Goal: Task Accomplishment & Management: Use online tool/utility

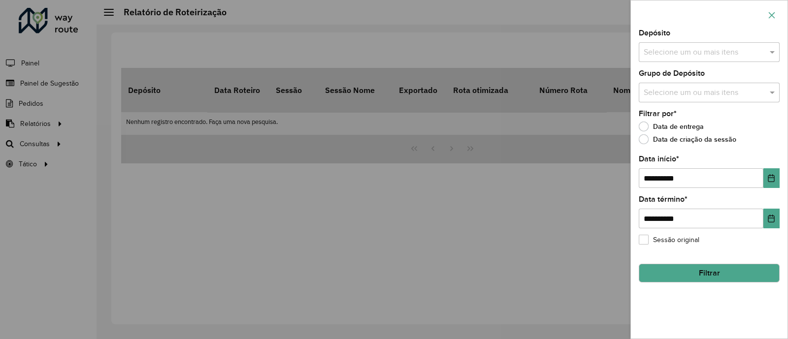
click at [767, 17] on button "button" at bounding box center [772, 15] width 16 height 16
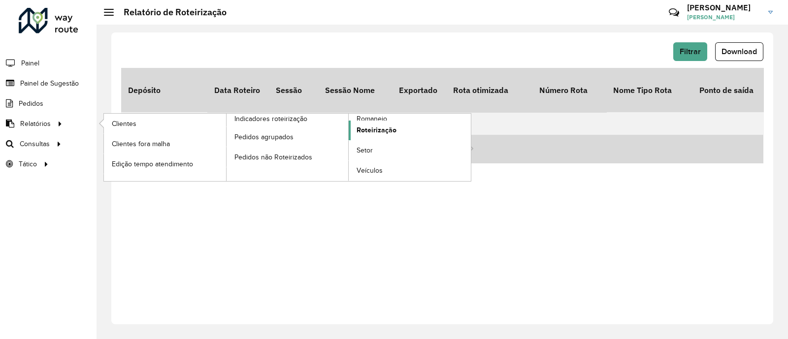
click at [380, 132] on span "Roteirização" at bounding box center [376, 130] width 40 height 10
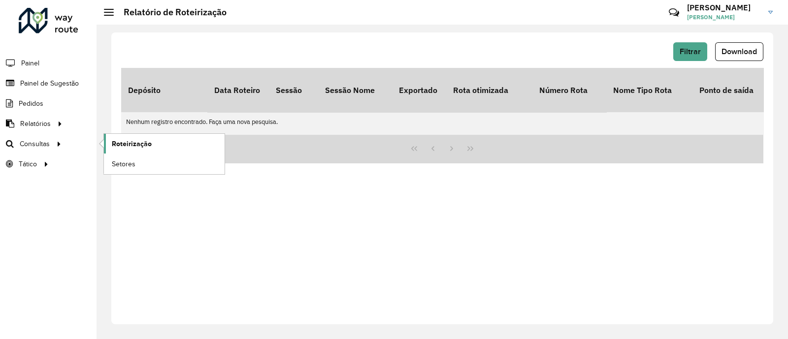
click at [129, 140] on span "Roteirização" at bounding box center [132, 144] width 40 height 10
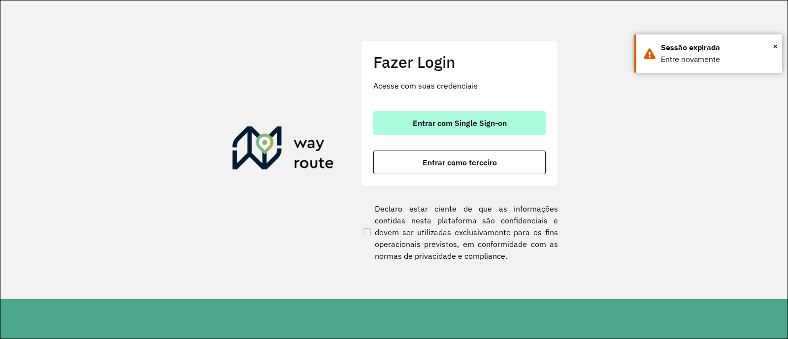
click at [435, 112] on button "Entrar com Single Sign-on" at bounding box center [459, 123] width 172 height 24
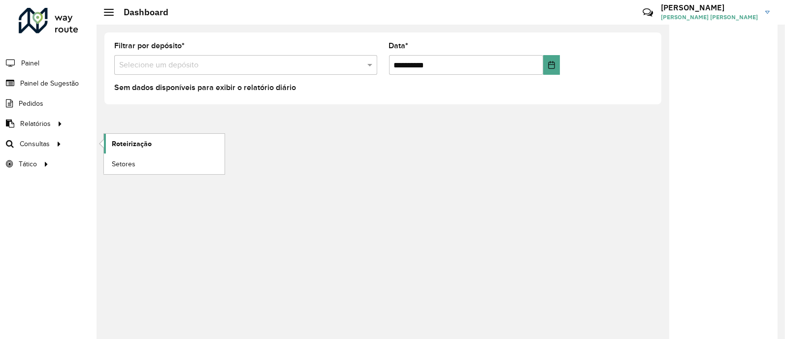
click at [141, 146] on span "Roteirização" at bounding box center [132, 144] width 40 height 10
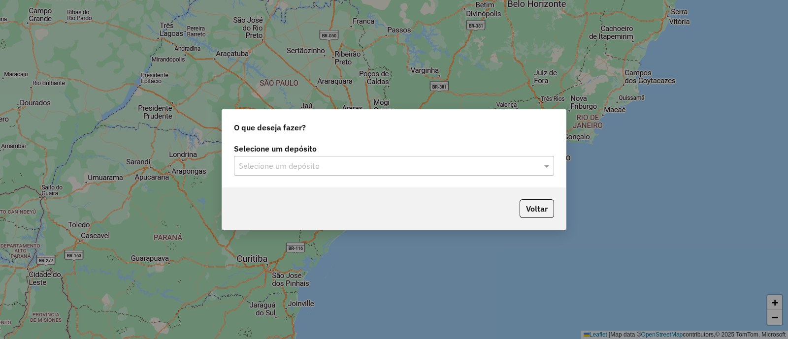
click at [396, 163] on input "text" at bounding box center [384, 167] width 290 height 12
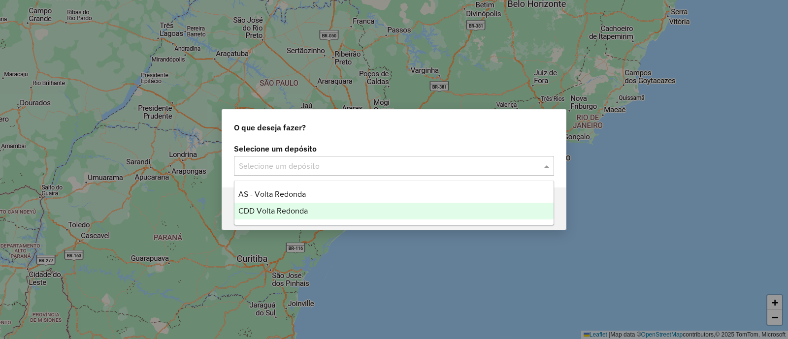
click at [281, 210] on span "CDD Volta Redonda" at bounding box center [272, 211] width 69 height 8
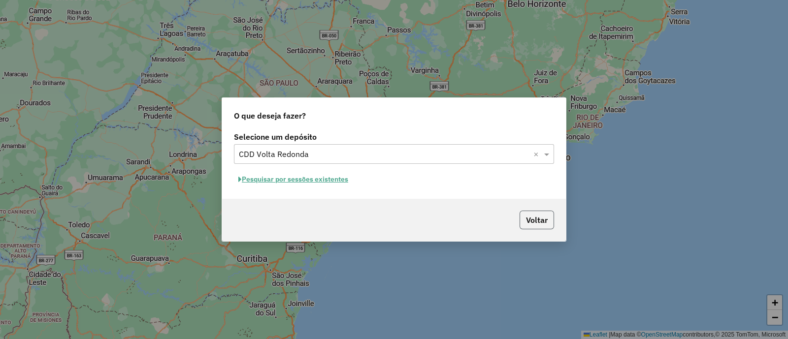
click at [537, 226] on button "Voltar" at bounding box center [536, 220] width 34 height 19
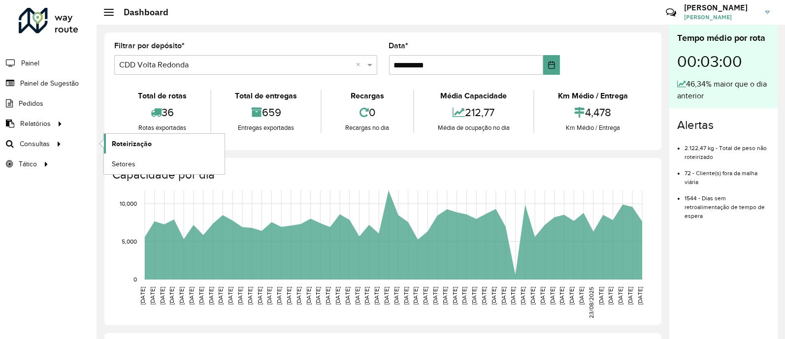
click at [119, 147] on span "Roteirização" at bounding box center [132, 144] width 40 height 10
click at [125, 167] on span "Setores" at bounding box center [124, 164] width 24 height 10
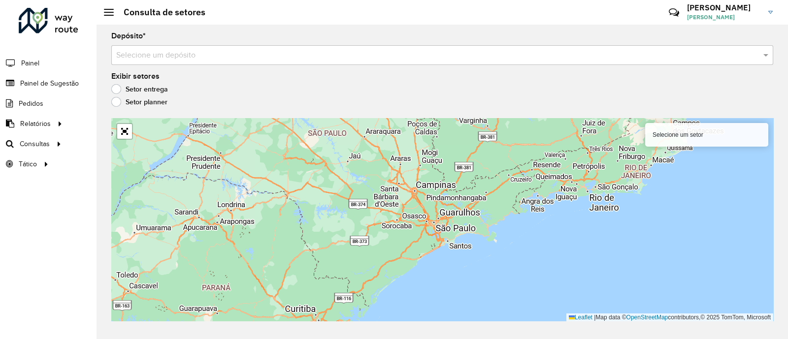
click at [342, 54] on input "text" at bounding box center [432, 56] width 632 height 12
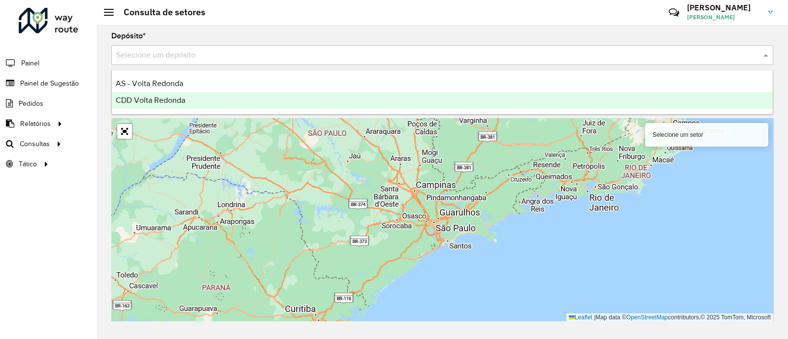
click at [193, 111] on ng-dropdown-panel "AS - Volta Redonda CDD Volta Redonda" at bounding box center [442, 92] width 662 height 45
click at [193, 102] on div "CDD Volta Redonda" at bounding box center [442, 100] width 661 height 17
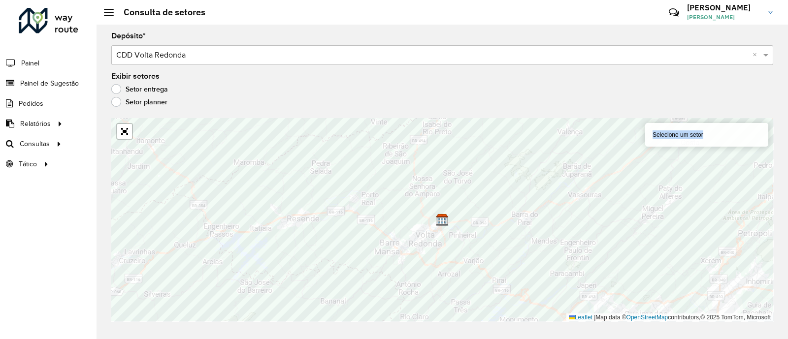
click at [225, 309] on div "Depósito * Selecione um depósito × CDD Volta Redonda × Exibir setores Setor ent…" at bounding box center [442, 182] width 691 height 315
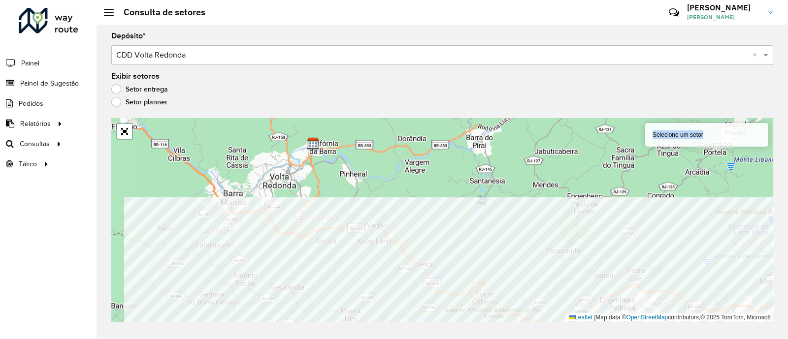
drag, startPoint x: 258, startPoint y: 326, endPoint x: 383, endPoint y: 368, distance: 131.4
click at [383, 339] on html "Aguarde... Pop-up bloqueado! Seu navegador bloqueou automáticamente a abertura …" at bounding box center [394, 169] width 788 height 339
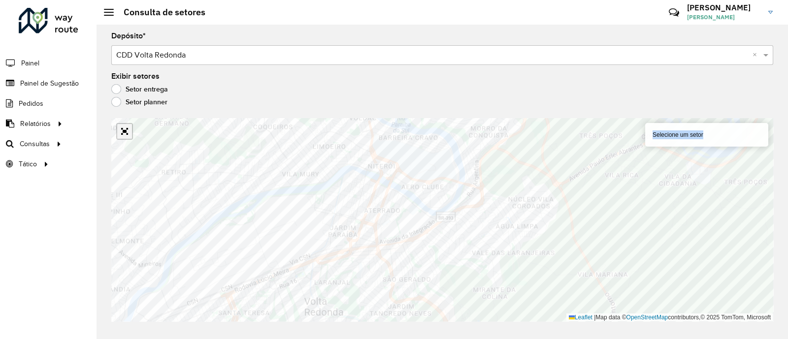
click at [123, 129] on link "Abrir mapa em tela cheia" at bounding box center [124, 131] width 15 height 15
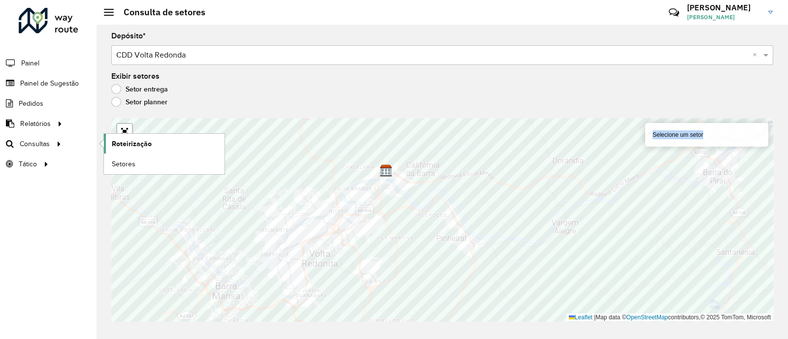
click at [129, 141] on span "Roteirização" at bounding box center [132, 144] width 40 height 10
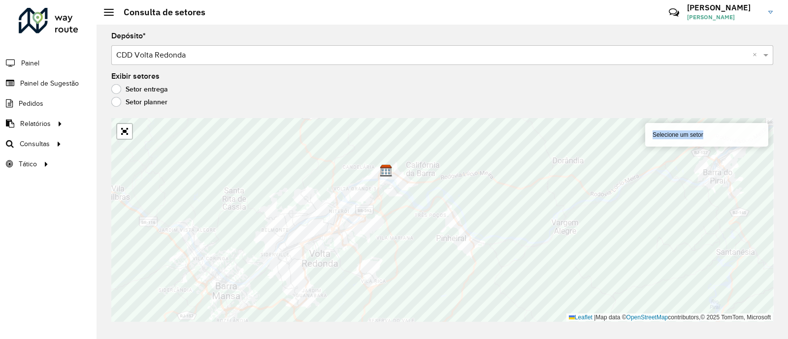
click at [125, 139] on div at bounding box center [124, 131] width 17 height 17
click at [123, 130] on link "Abrir mapa em tela cheia" at bounding box center [124, 131] width 15 height 15
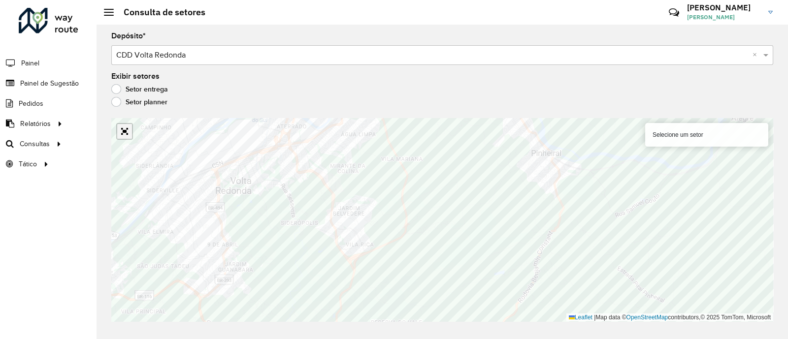
click at [128, 136] on link "Abrir mapa em tela cheia" at bounding box center [124, 131] width 15 height 15
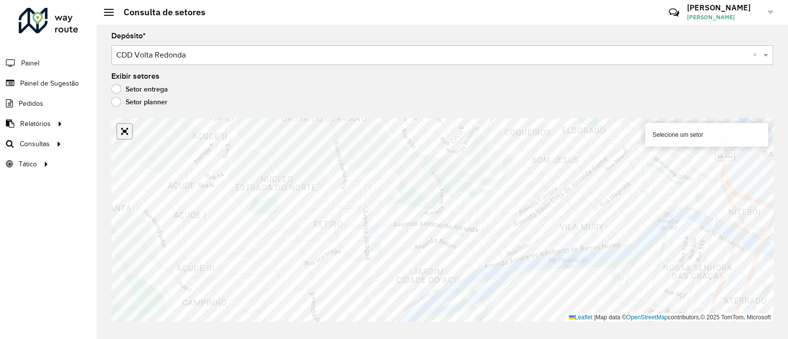
click at [121, 136] on link "Abrir mapa em tela cheia" at bounding box center [124, 131] width 15 height 15
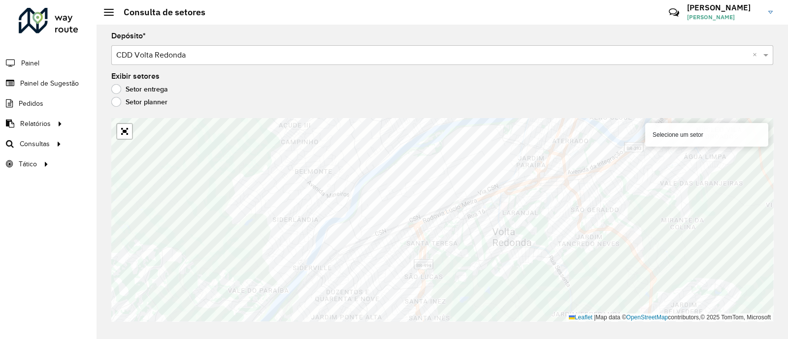
click at [129, 139] on div at bounding box center [124, 131] width 17 height 17
click at [123, 129] on link "Abrir mapa em tela cheia" at bounding box center [124, 131] width 15 height 15
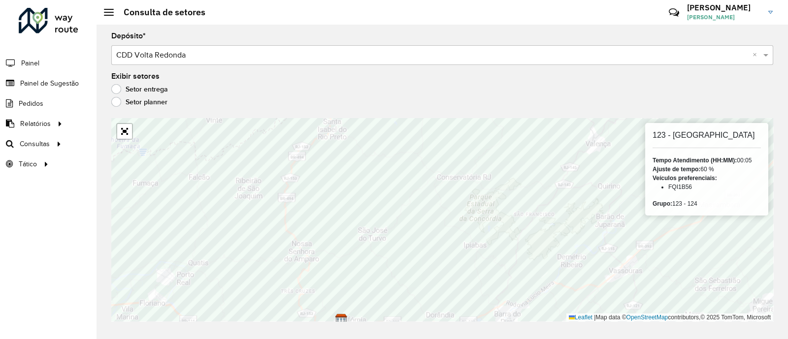
click at [20, 235] on div "Roteirizador AmbevTech Painel Painel de Sugestão Pedidos Relatórios Clientes Cl…" at bounding box center [48, 169] width 97 height 339
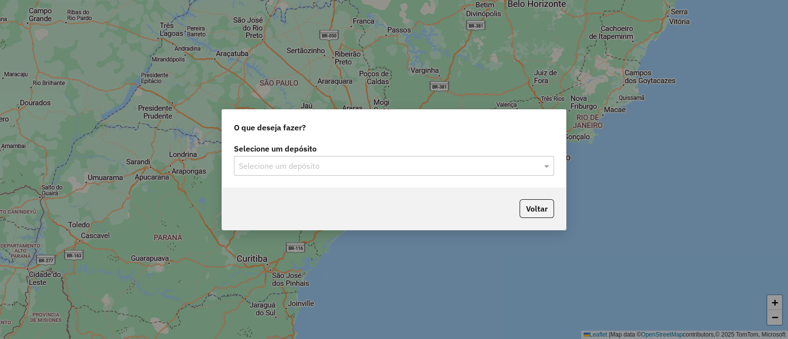
click at [414, 167] on input "text" at bounding box center [384, 167] width 290 height 12
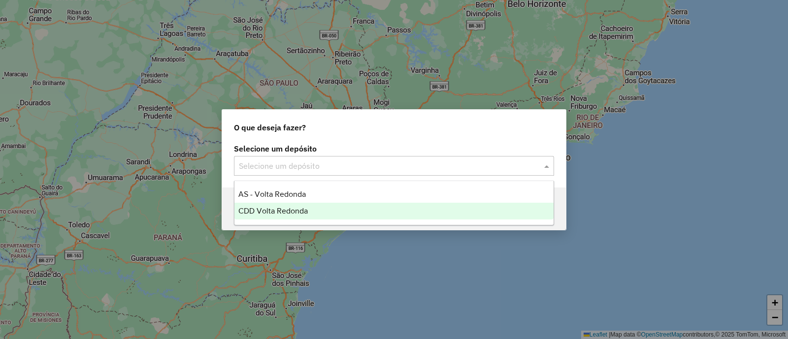
click at [272, 209] on span "CDD Volta Redonda" at bounding box center [272, 211] width 69 height 8
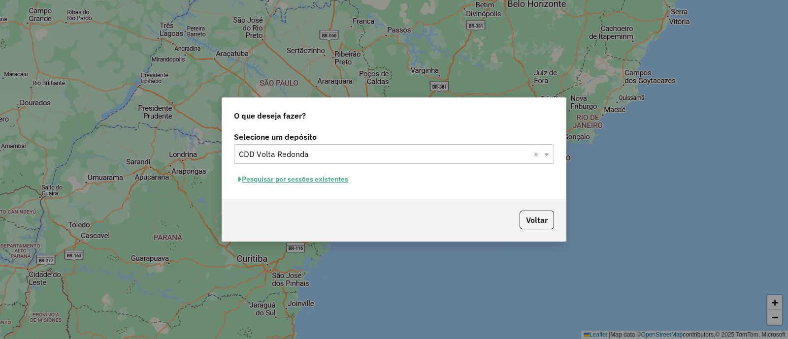
click at [286, 178] on button "Pesquisar por sessões existentes" at bounding box center [293, 179] width 119 height 15
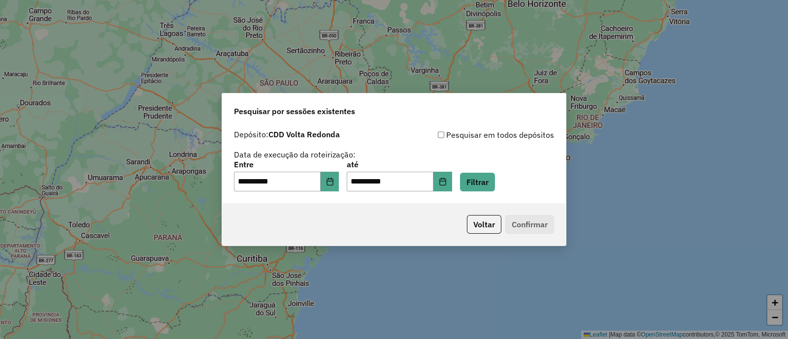
click at [523, 226] on p-footer "Voltar Confirmar" at bounding box center [508, 224] width 91 height 19
click at [495, 188] on button "Filtrar" at bounding box center [477, 182] width 35 height 19
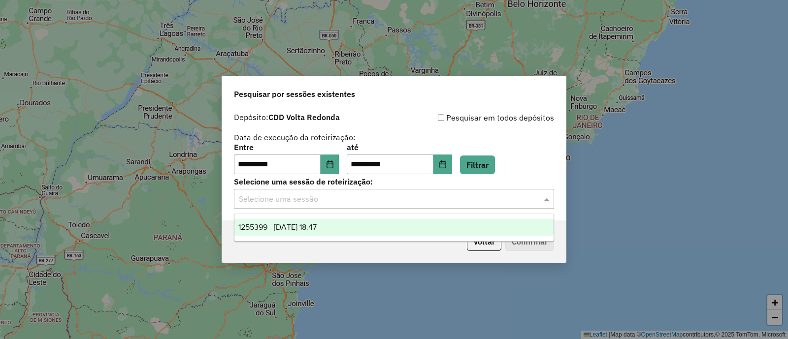
click at [296, 200] on input "text" at bounding box center [384, 199] width 290 height 12
click at [298, 225] on span "1255399 - 29/08/2025 18:47" at bounding box center [277, 227] width 78 height 8
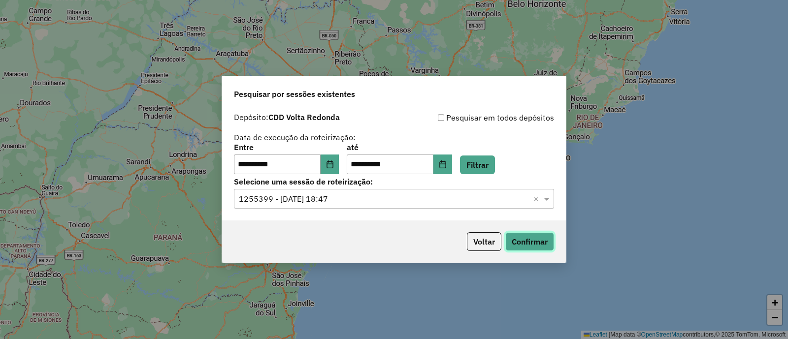
click at [528, 244] on button "Confirmar" at bounding box center [529, 241] width 49 height 19
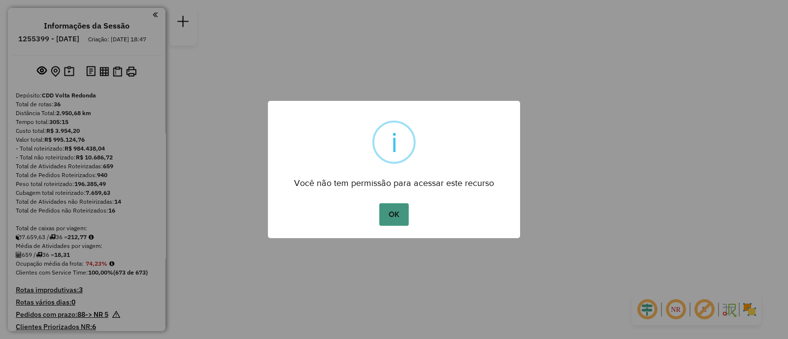
click at [403, 218] on button "OK" at bounding box center [393, 214] width 29 height 23
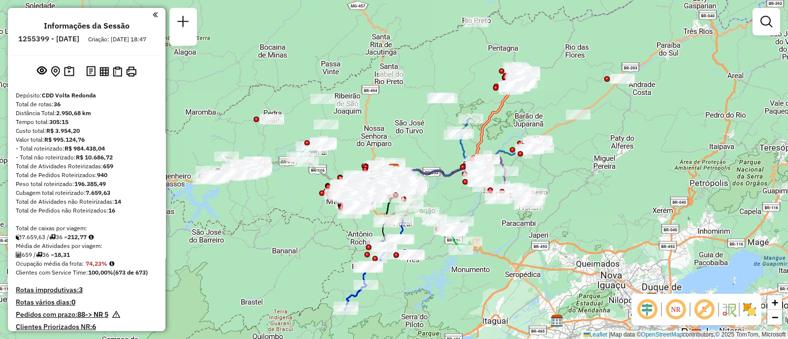
click at [748, 311] on img at bounding box center [749, 310] width 16 height 16
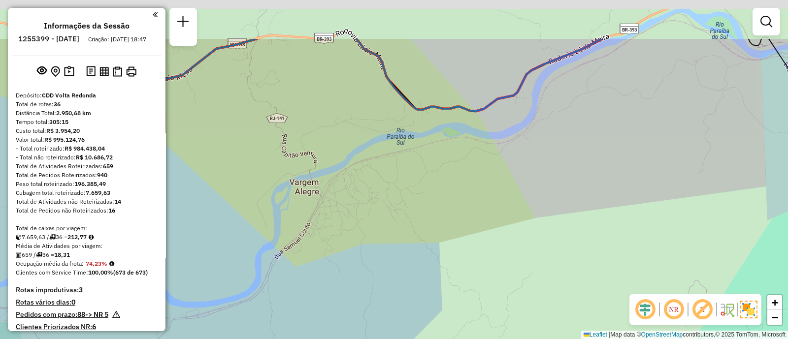
drag, startPoint x: 362, startPoint y: 172, endPoint x: 451, endPoint y: 247, distance: 117.1
click at [455, 258] on div "Janela de atendimento Grade de atendimento Capacidade Transportadoras Veículos …" at bounding box center [394, 169] width 788 height 339
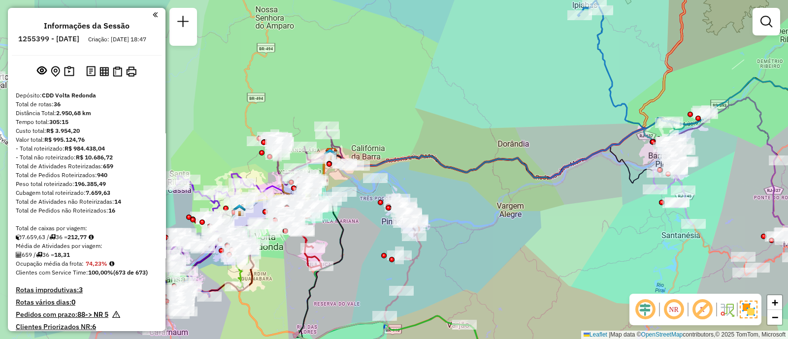
drag, startPoint x: 386, startPoint y: 231, endPoint x: 506, endPoint y: 225, distance: 120.3
click at [510, 227] on div "Janela de atendimento Grade de atendimento Capacidade Transportadoras Veículos …" at bounding box center [394, 169] width 788 height 339
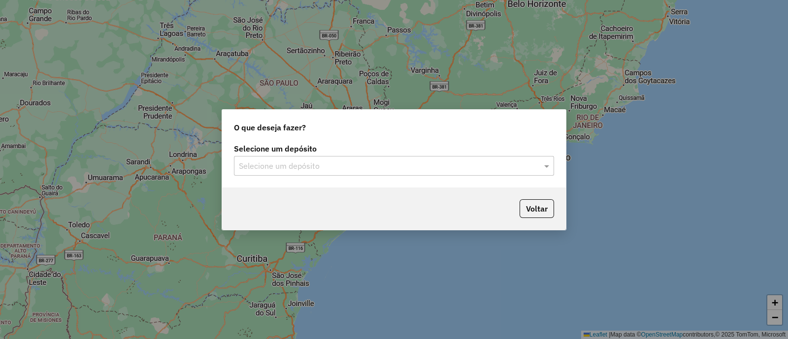
click at [259, 164] on input "text" at bounding box center [384, 167] width 290 height 12
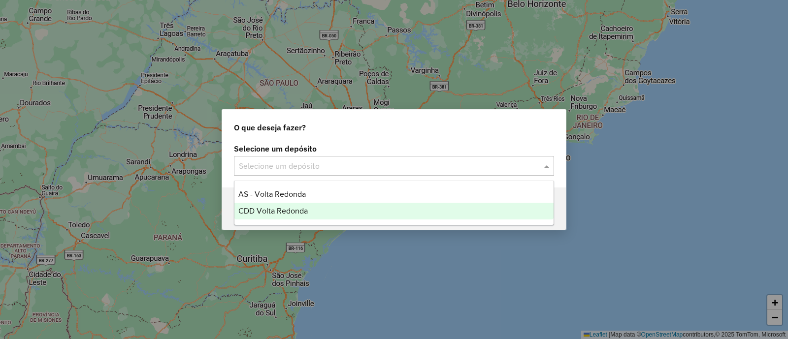
click at [261, 215] on span "CDD Volta Redonda" at bounding box center [272, 211] width 69 height 8
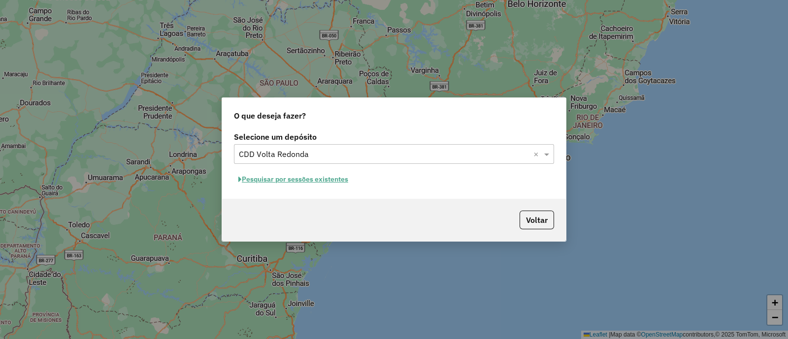
click at [313, 182] on button "Pesquisar por sessões existentes" at bounding box center [293, 179] width 119 height 15
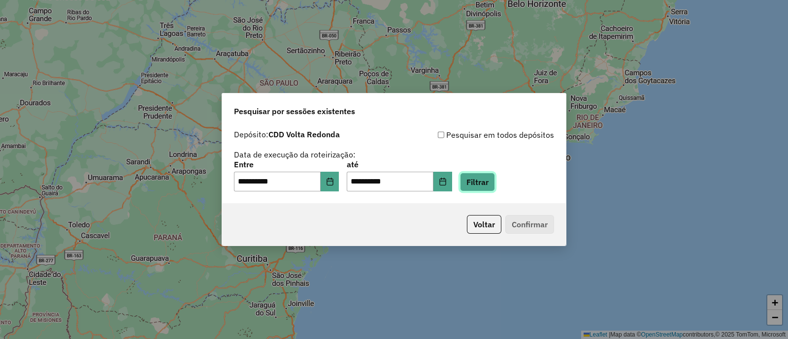
click at [489, 188] on button "Filtrar" at bounding box center [477, 182] width 35 height 19
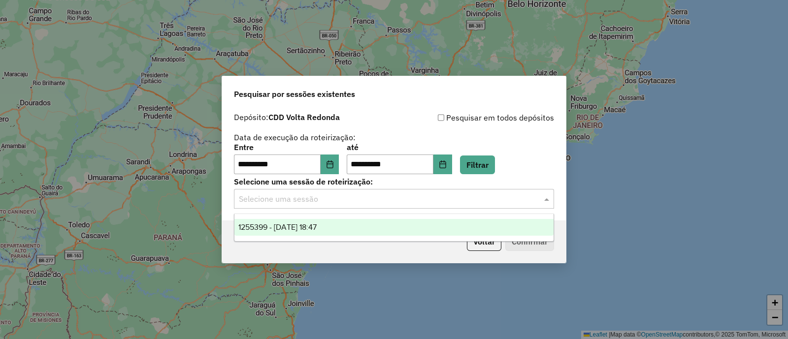
click at [445, 199] on input "text" at bounding box center [384, 199] width 290 height 12
drag, startPoint x: 320, startPoint y: 224, endPoint x: 357, endPoint y: 225, distance: 37.4
click at [317, 224] on span "1255399 - [DATE] 18:47" at bounding box center [277, 227] width 78 height 8
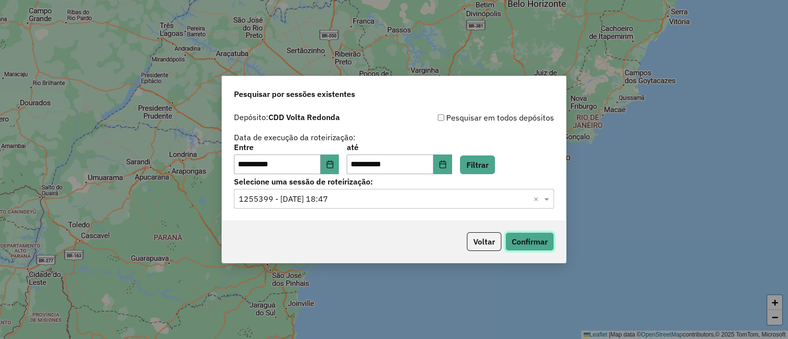
click at [546, 242] on button "Confirmar" at bounding box center [529, 241] width 49 height 19
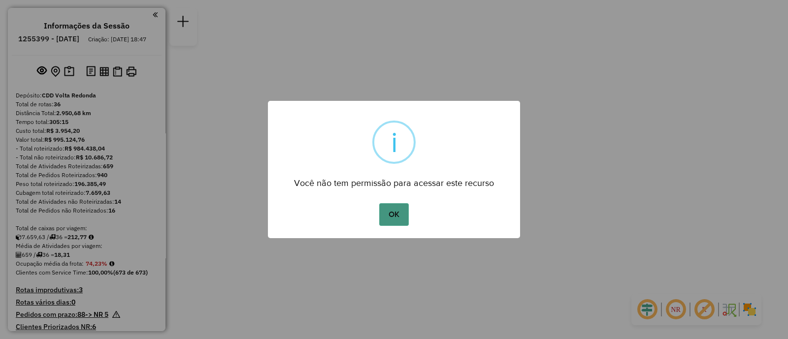
click at [398, 215] on button "OK" at bounding box center [393, 214] width 29 height 23
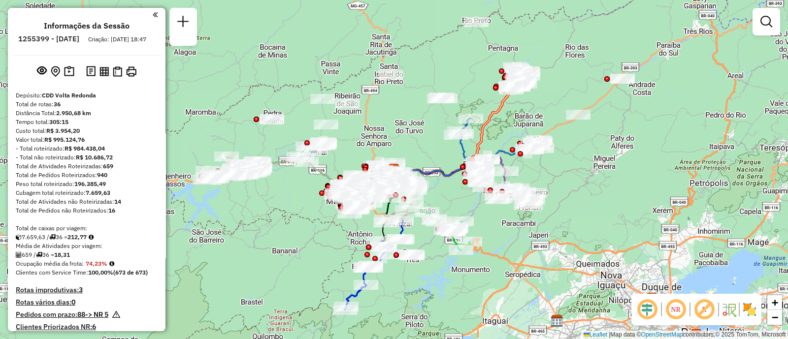
click at [748, 310] on img at bounding box center [749, 310] width 16 height 16
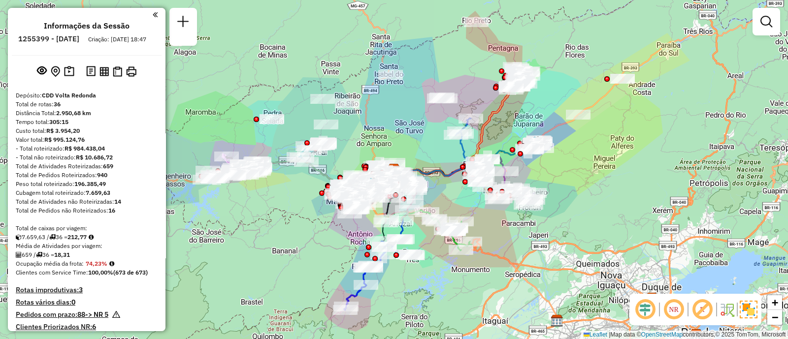
click at [765, 32] on div at bounding box center [766, 22] width 28 height 28
click at [766, 21] on em at bounding box center [766, 22] width 12 height 12
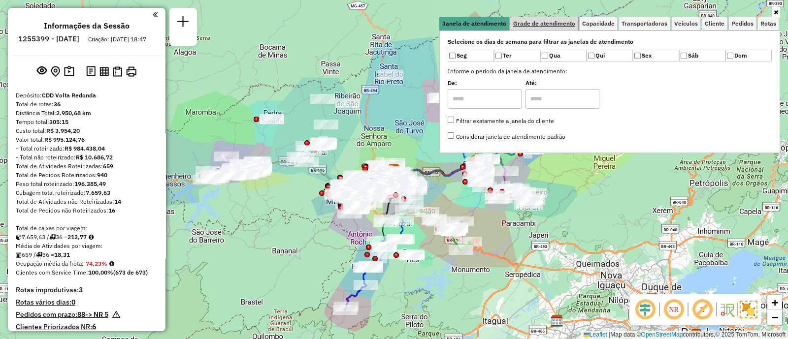
click at [535, 29] on link "Grade de atendimento" at bounding box center [544, 24] width 68 height 14
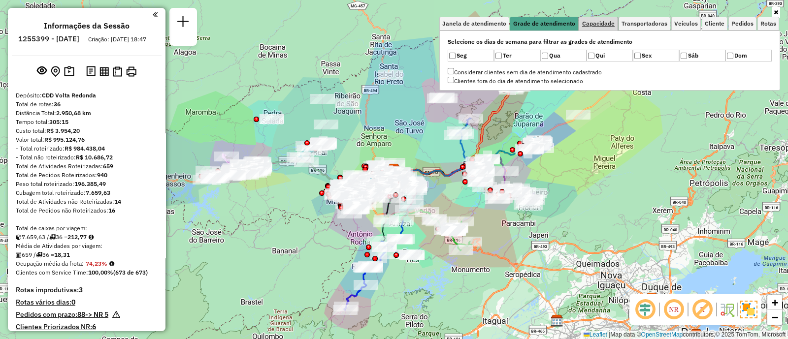
click at [600, 25] on span "Capacidade" at bounding box center [598, 24] width 32 height 6
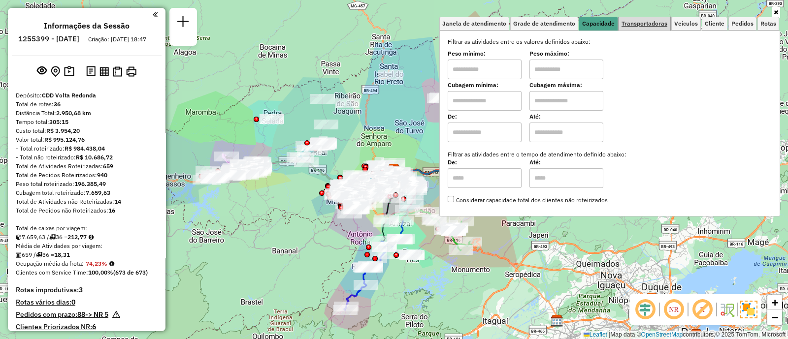
click at [651, 23] on span "Transportadoras" at bounding box center [644, 24] width 46 height 6
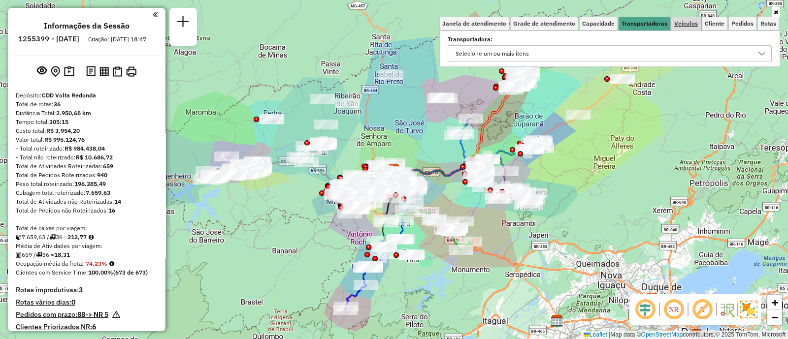
click at [684, 28] on link "Veículos" at bounding box center [686, 24] width 30 height 14
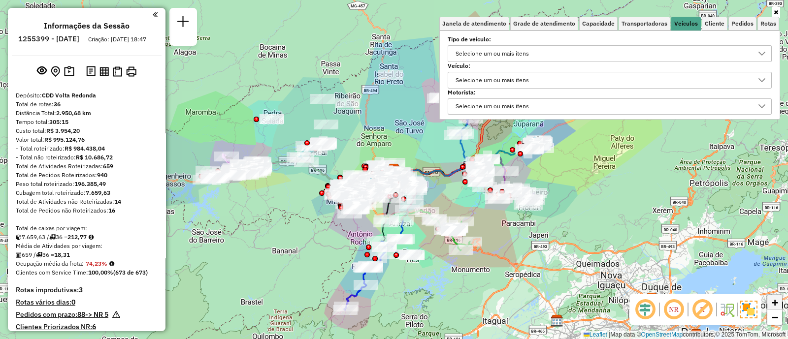
click at [777, 305] on span "+" at bounding box center [775, 302] width 6 height 12
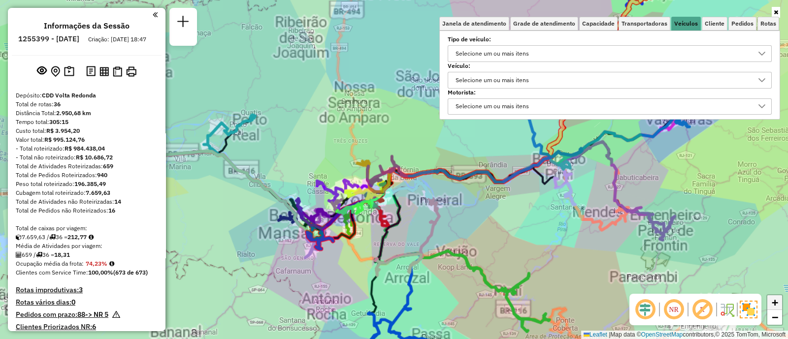
click at [777, 305] on span "+" at bounding box center [775, 302] width 6 height 12
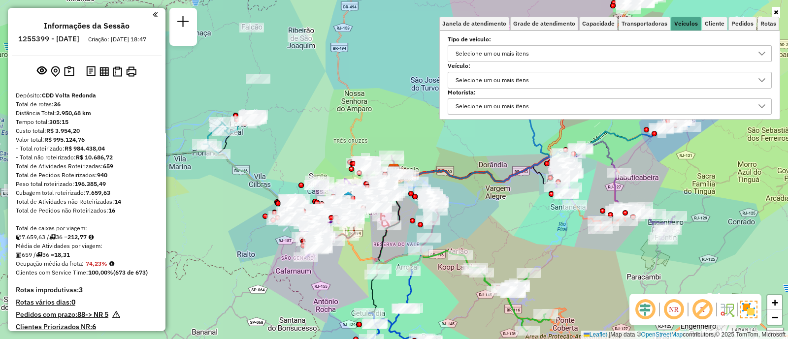
click at [500, 79] on div "Selecione um ou mais itens" at bounding box center [492, 80] width 80 height 16
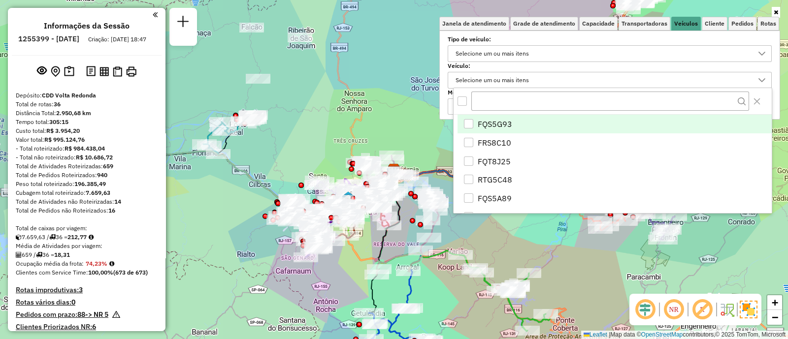
scroll to position [5, 33]
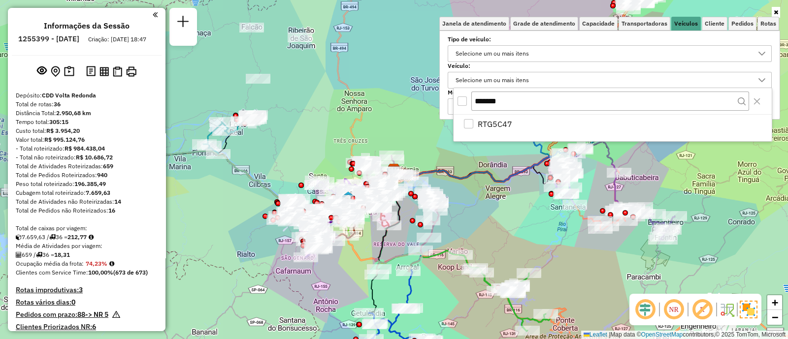
type input "*******"
click at [465, 105] on div "*******" at bounding box center [612, 101] width 318 height 27
click at [464, 100] on div "All items unselected" at bounding box center [461, 101] width 9 height 9
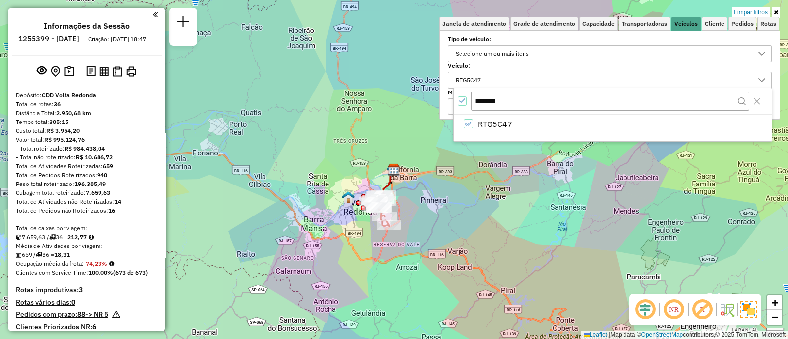
click at [543, 68] on label "Veículo:" at bounding box center [610, 66] width 324 height 9
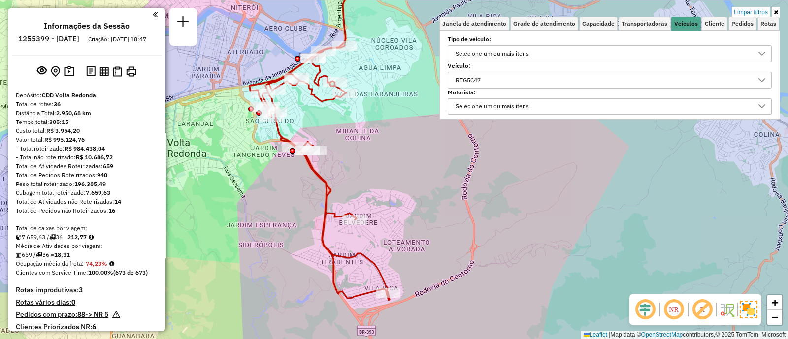
drag, startPoint x: 474, startPoint y: 217, endPoint x: 410, endPoint y: 198, distance: 66.7
click at [410, 198] on div "Limpar filtros Janela de atendimento Grade de atendimento Capacidade Transporta…" at bounding box center [394, 169] width 788 height 339
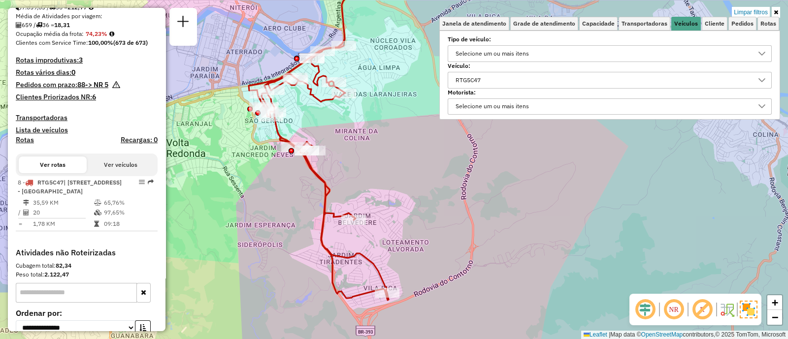
scroll to position [168, 0]
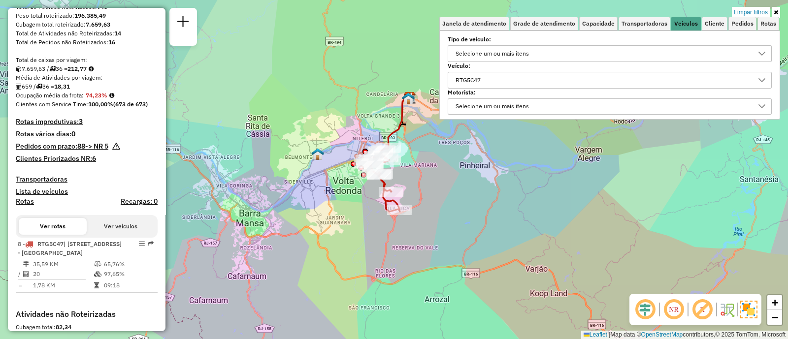
click at [565, 77] on div "RTG5C47" at bounding box center [602, 80] width 300 height 16
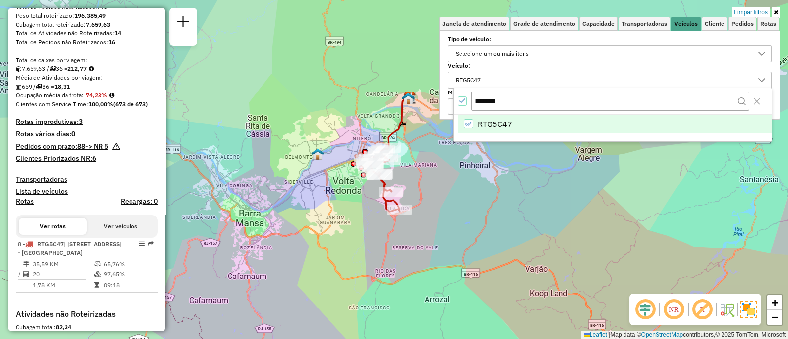
click at [464, 100] on icon "All items selected" at bounding box center [461, 100] width 7 height 7
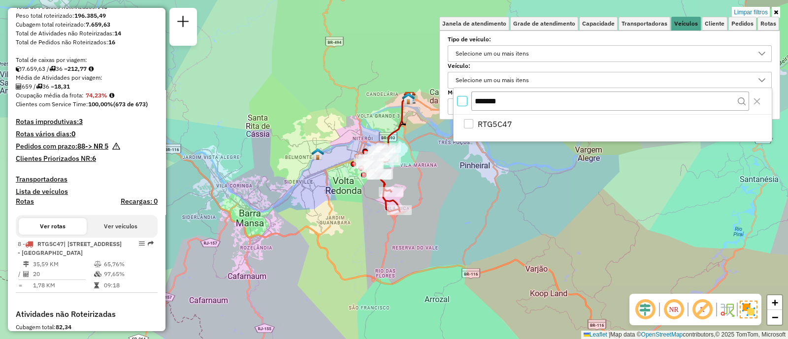
scroll to position [5, 3]
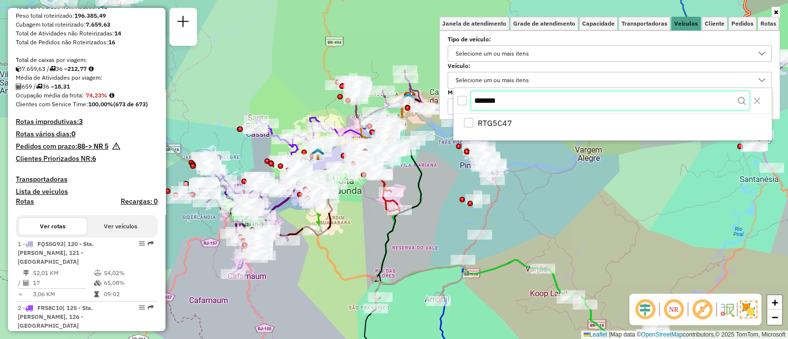
drag, startPoint x: 527, startPoint y: 104, endPoint x: 447, endPoint y: 97, distance: 80.1
click at [447, 97] on body "Aplicando filtros Pop-up bloqueado! Seu navegador bloqueou automáticamente a ab…" at bounding box center [394, 169] width 788 height 339
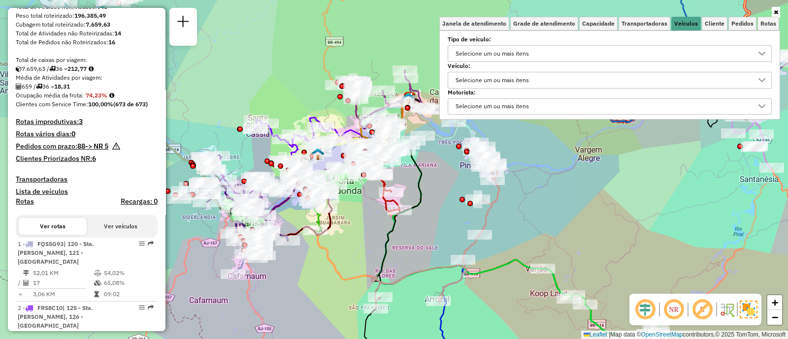
click at [504, 82] on div "Selecione um ou mais itens" at bounding box center [492, 80] width 80 height 16
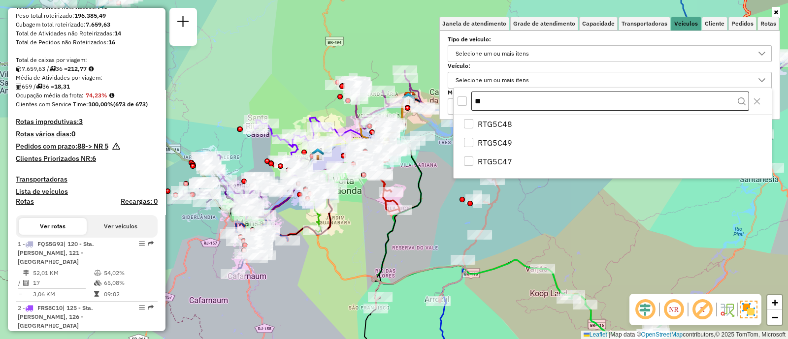
type input "*"
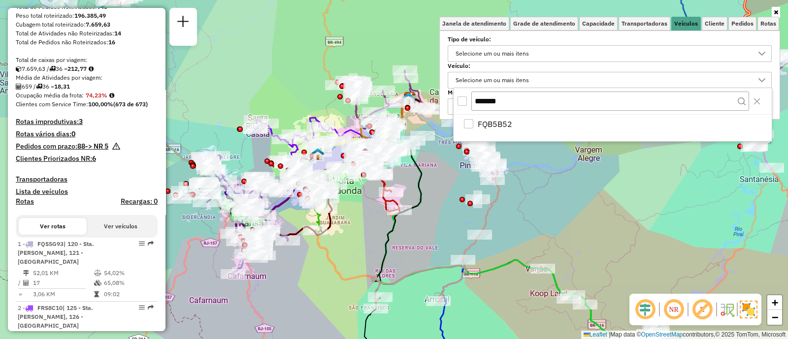
type input "*******"
click at [457, 100] on div "All items unselected" at bounding box center [461, 101] width 9 height 9
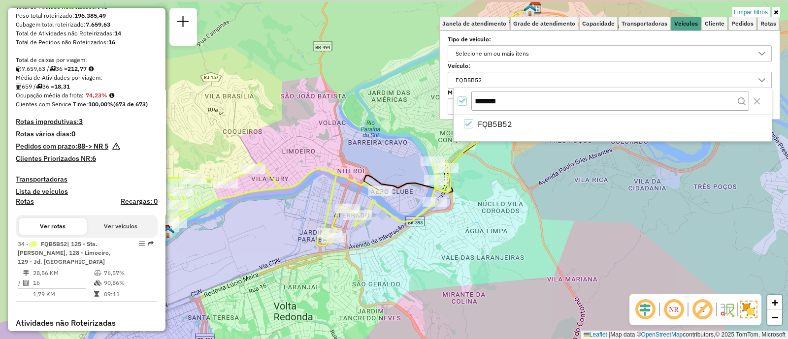
drag, startPoint x: 327, startPoint y: 181, endPoint x: 427, endPoint y: 227, distance: 110.4
click at [427, 227] on icon at bounding box center [297, 203] width 300 height 84
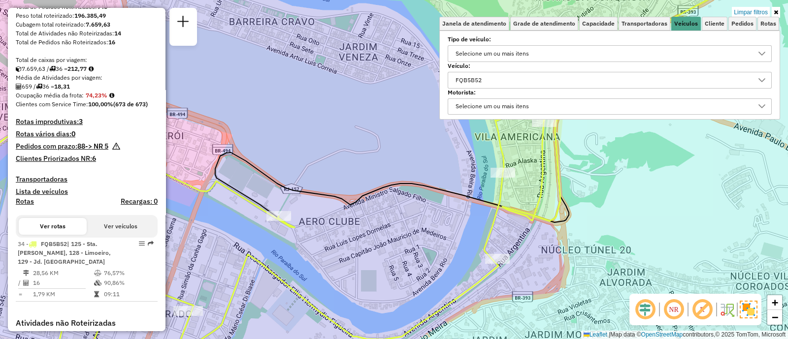
click at [773, 12] on icon at bounding box center [775, 12] width 4 height 6
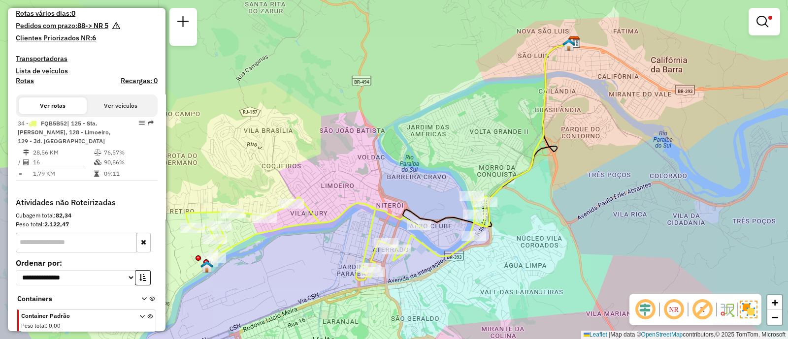
scroll to position [238, 0]
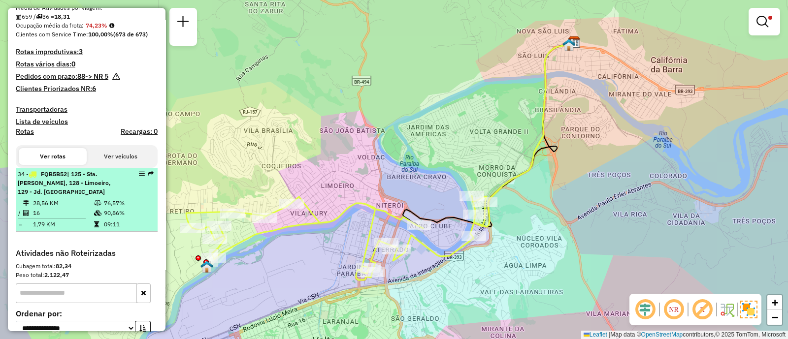
click at [139, 177] on em at bounding box center [142, 174] width 6 height 6
select select "**********"
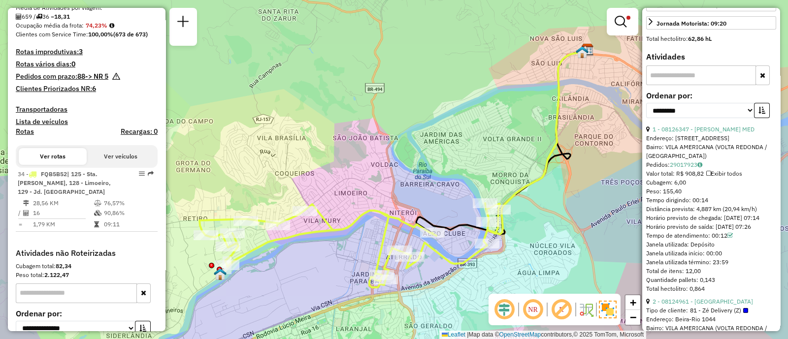
scroll to position [0, 0]
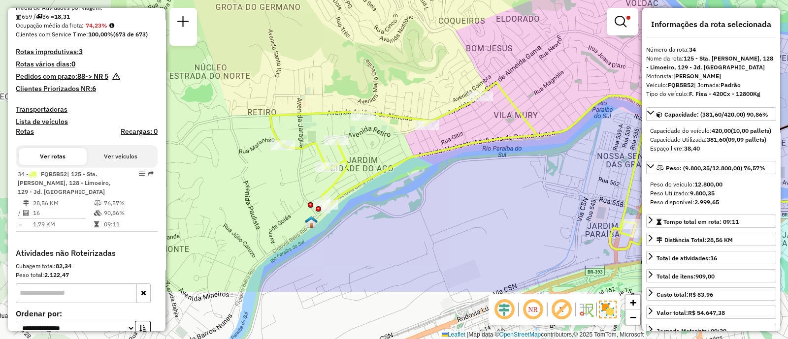
drag, startPoint x: 345, startPoint y: 250, endPoint x: 518, endPoint y: 171, distance: 190.4
click at [518, 171] on div "Limpar filtros Janela de atendimento Grade de atendimento Capacidade Transporta…" at bounding box center [394, 169] width 788 height 339
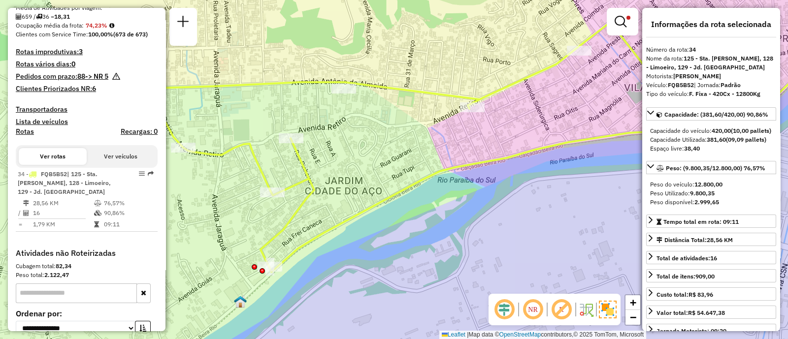
click at [357, 176] on div "Limpar filtros Janela de atendimento Grade de atendimento Capacidade Transporta…" at bounding box center [394, 169] width 788 height 339
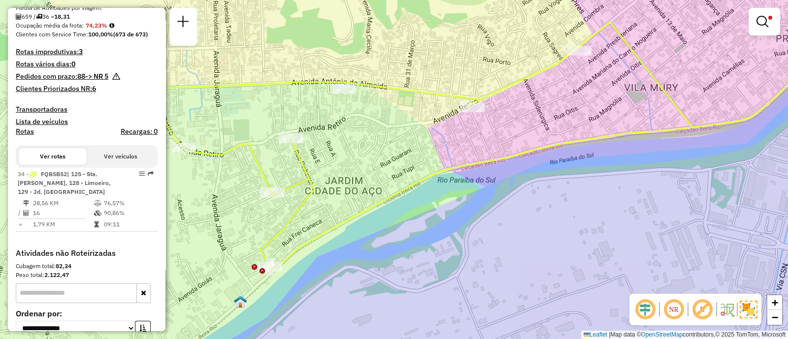
click at [352, 155] on div "Limpar filtros Janela de atendimento Grade de atendimento Capacidade Transporta…" at bounding box center [394, 169] width 788 height 339
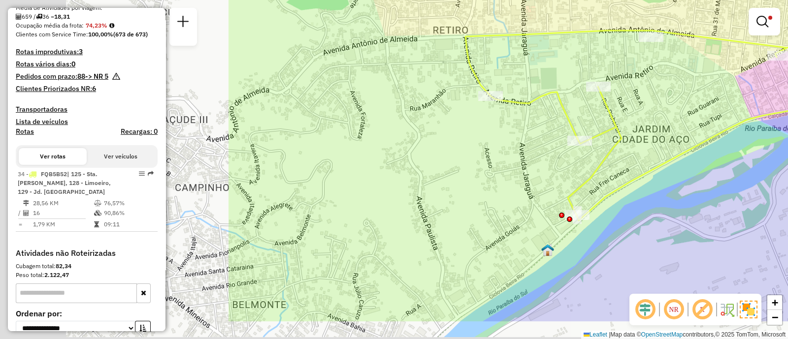
drag, startPoint x: 335, startPoint y: 185, endPoint x: 637, endPoint y: 132, distance: 306.4
click at [637, 132] on div "Limpar filtros Janela de atendimento Grade de atendimento Capacidade Transporta…" at bounding box center [394, 169] width 788 height 339
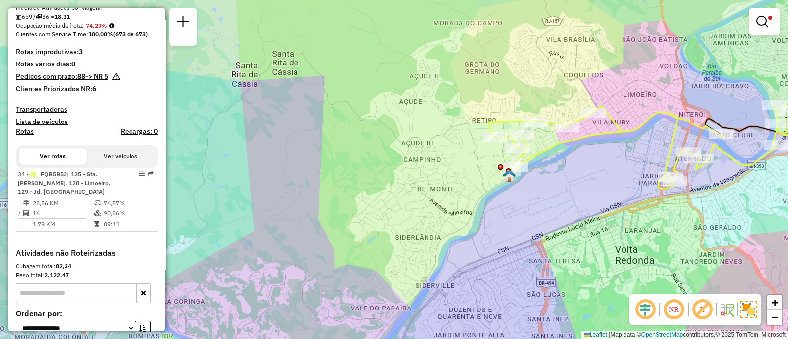
click at [750, 311] on img at bounding box center [749, 310] width 18 height 18
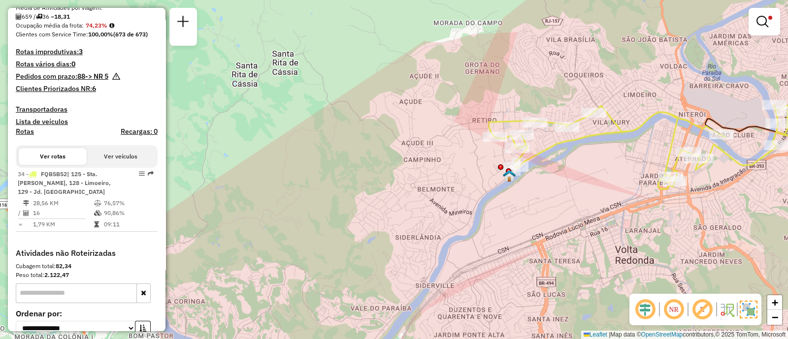
click at [750, 311] on img at bounding box center [749, 310] width 18 height 18
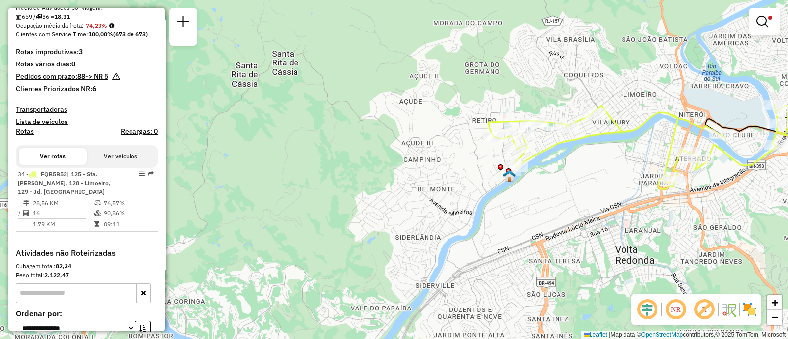
click at [750, 311] on img at bounding box center [749, 310] width 16 height 16
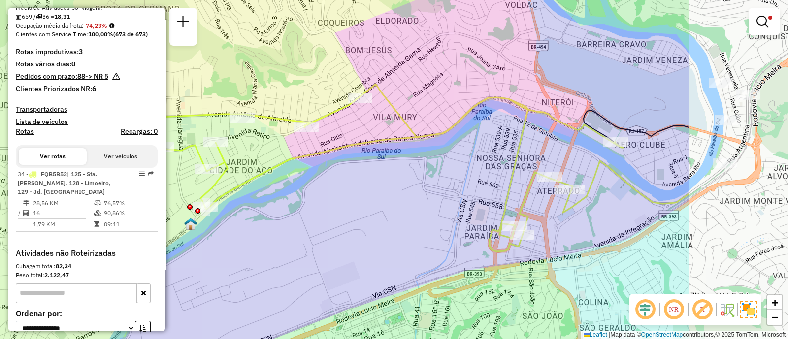
drag, startPoint x: 670, startPoint y: 182, endPoint x: 492, endPoint y: 198, distance: 178.5
click at [492, 198] on div "Limpar filtros Janela de atendimento Grade de atendimento Capacidade Transporta…" at bounding box center [394, 169] width 788 height 339
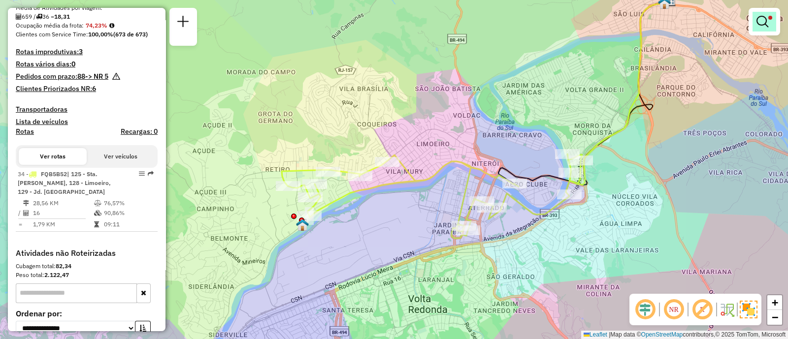
click at [766, 16] on em at bounding box center [762, 22] width 12 height 12
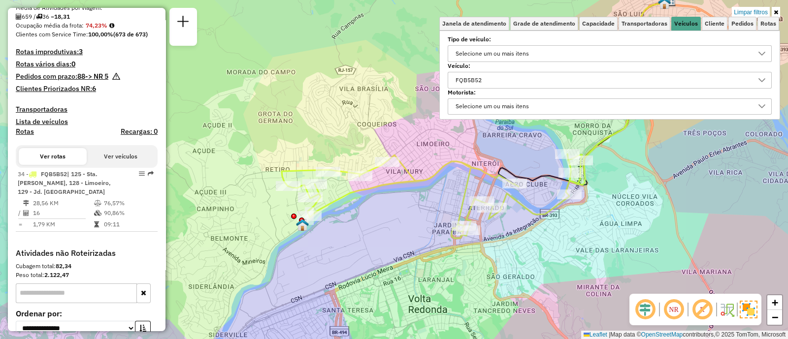
click at [490, 85] on div "FQB5B52" at bounding box center [602, 80] width 300 height 16
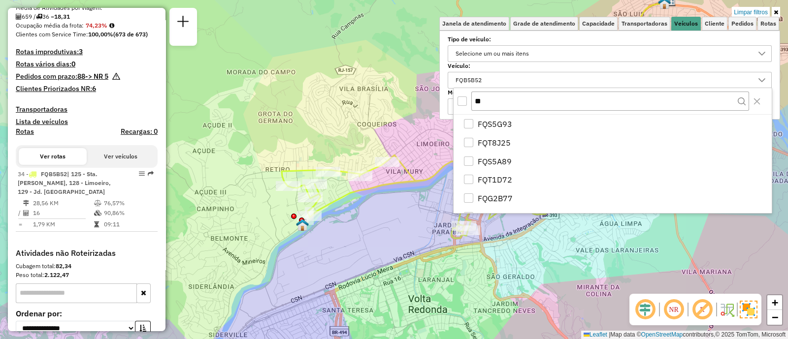
type input "*"
type input "*******"
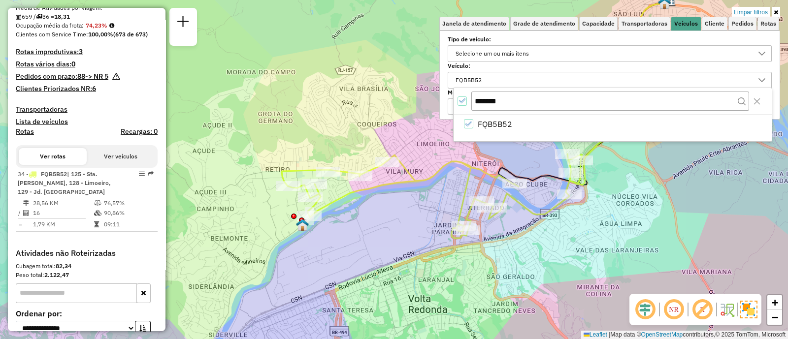
click at [740, 102] on icon at bounding box center [742, 101] width 8 height 8
click at [516, 99] on input "*******" at bounding box center [610, 101] width 278 height 19
click at [759, 99] on icon "Close" at bounding box center [757, 101] width 8 height 8
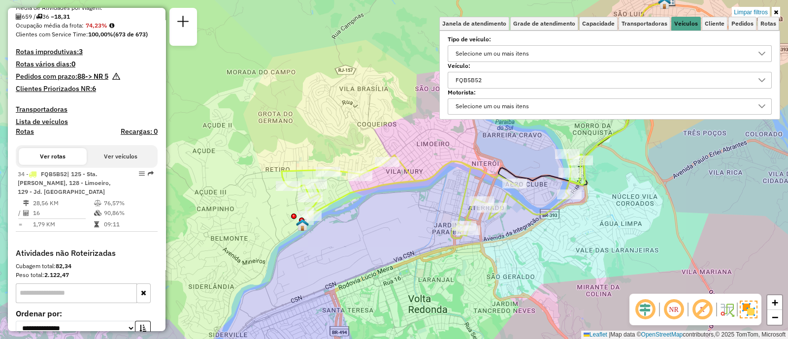
click at [507, 78] on div "FQB5B52" at bounding box center [602, 80] width 300 height 16
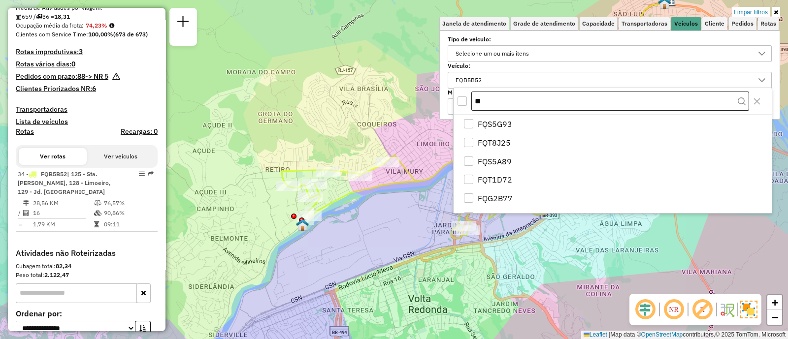
type input "*"
type input "*******"
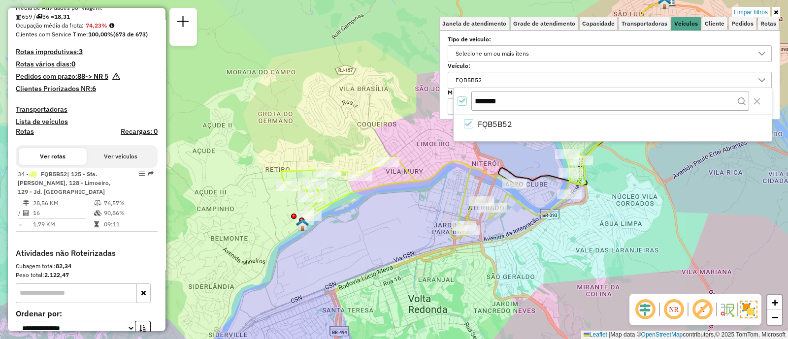
click at [465, 99] on icon "All items selected" at bounding box center [461, 100] width 7 height 7
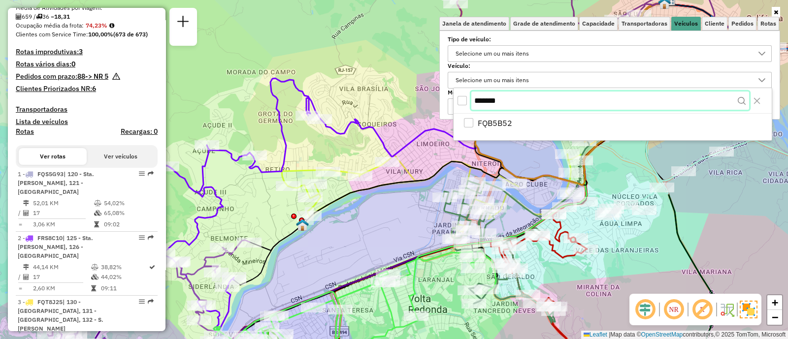
drag, startPoint x: 541, startPoint y: 108, endPoint x: 472, endPoint y: 109, distance: 69.4
click at [472, 109] on input "*******" at bounding box center [610, 101] width 278 height 19
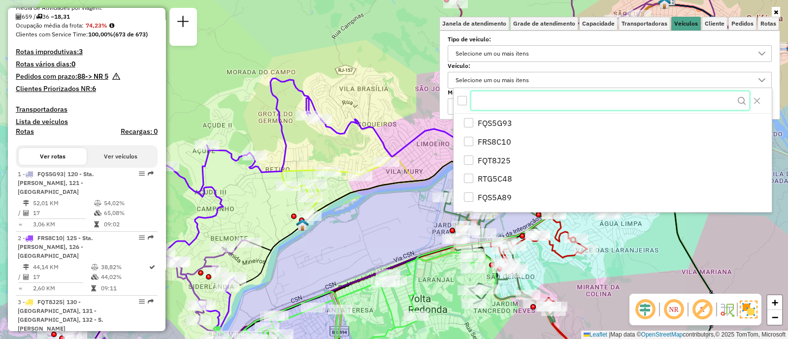
paste input "*******"
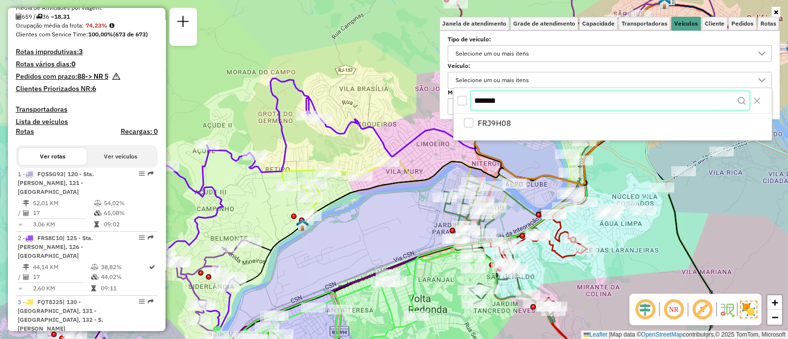
type input "*******"
click at [463, 100] on div "All items unselected" at bounding box center [461, 101] width 9 height 9
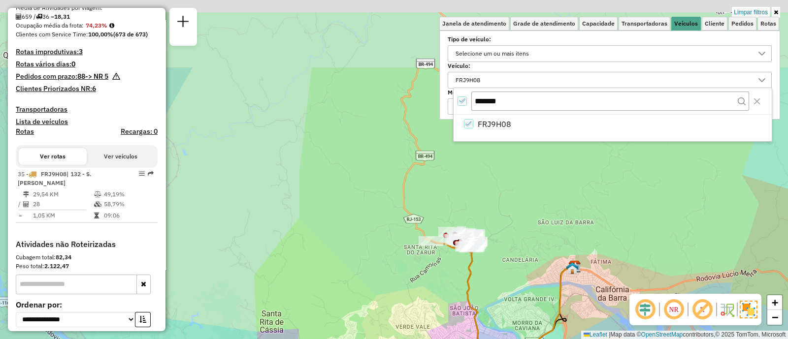
drag, startPoint x: 483, startPoint y: 164, endPoint x: 473, endPoint y: 268, distance: 103.9
click at [473, 268] on icon at bounding box center [503, 299] width 144 height 117
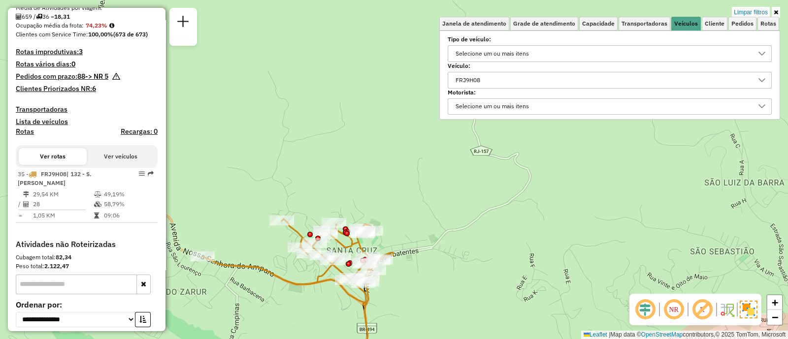
drag, startPoint x: 441, startPoint y: 251, endPoint x: 488, endPoint y: 236, distance: 50.0
click at [488, 236] on div "Limpar filtros Janela de atendimento Grade de atendimento Capacidade Transporta…" at bounding box center [394, 169] width 788 height 339
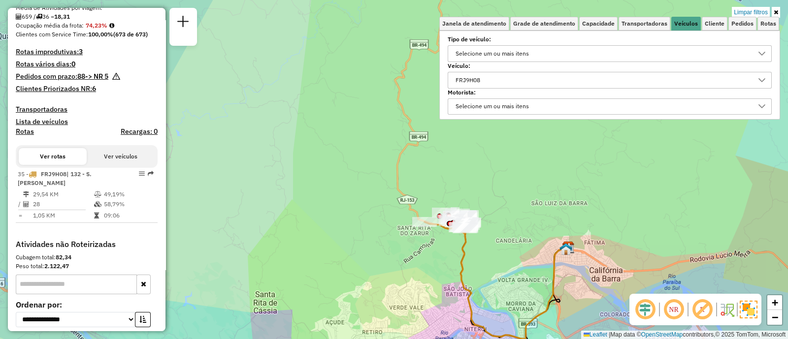
click at [629, 82] on div "FRJ9H08" at bounding box center [602, 80] width 300 height 16
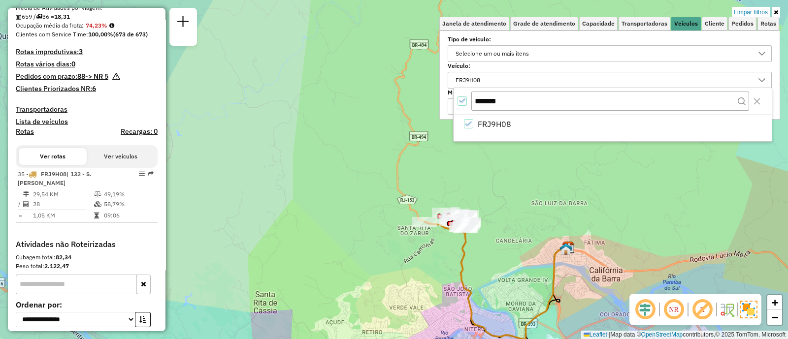
click at [459, 102] on icon "All items selected" at bounding box center [461, 100] width 7 height 7
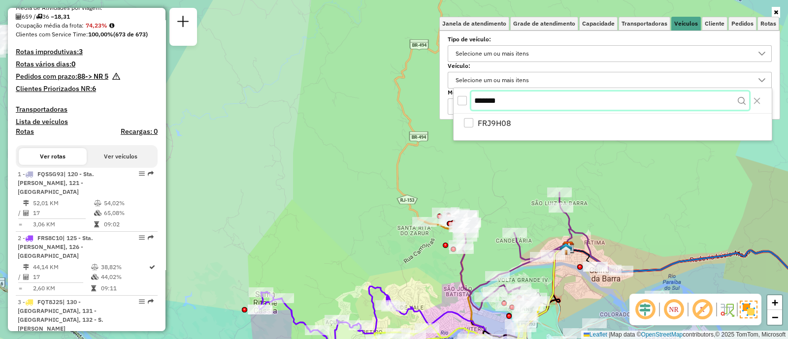
drag, startPoint x: 513, startPoint y: 102, endPoint x: 469, endPoint y: 109, distance: 44.0
click at [469, 109] on div "*******" at bounding box center [612, 101] width 318 height 26
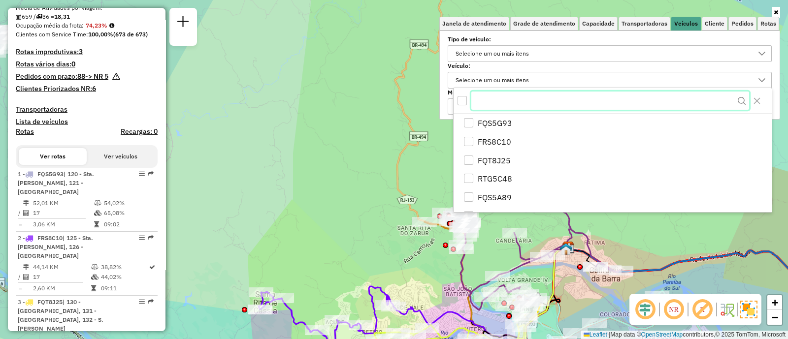
paste input "*******"
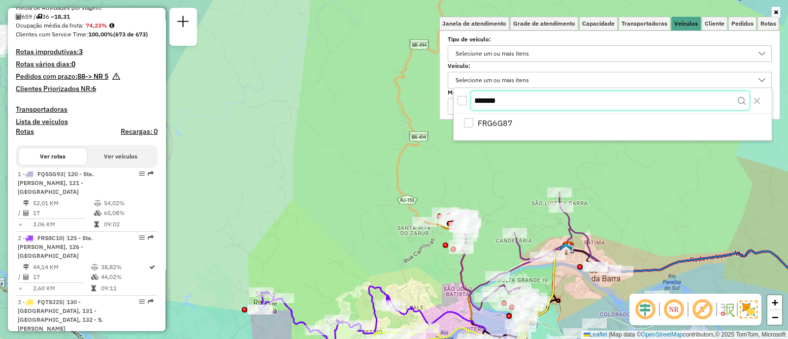
type input "*******"
click at [460, 103] on div "All items unselected" at bounding box center [461, 101] width 9 height 9
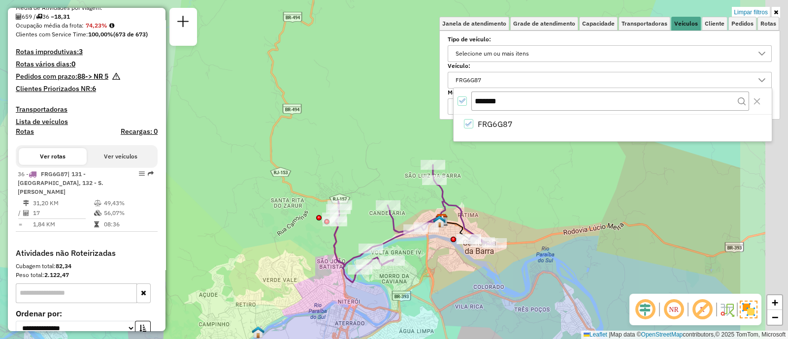
drag, startPoint x: 419, startPoint y: 263, endPoint x: 291, endPoint y: 235, distance: 131.5
click at [291, 235] on div "Limpar filtros Janela de atendimento Grade de atendimento Capacidade Transporta…" at bounding box center [394, 169] width 788 height 339
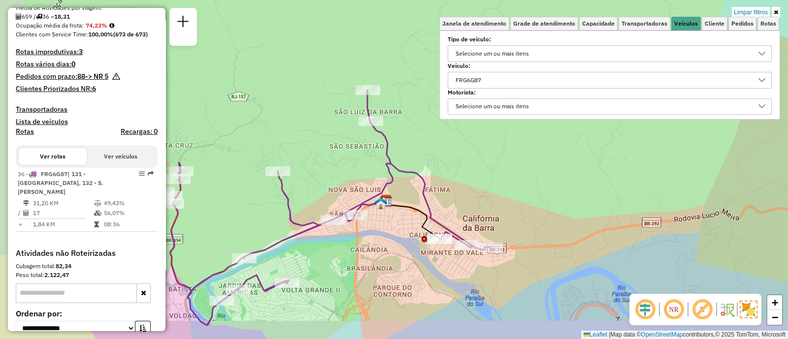
drag, startPoint x: 487, startPoint y: 218, endPoint x: 603, endPoint y: 187, distance: 119.7
click at [603, 187] on div "Limpar filtros Janela de atendimento Grade de atendimento Capacidade Transporta…" at bounding box center [394, 169] width 788 height 339
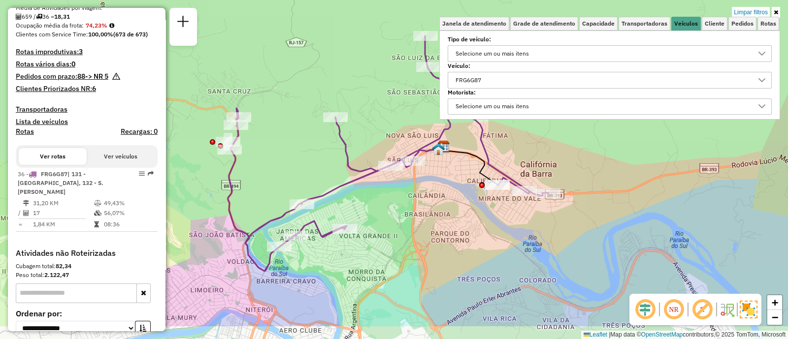
drag, startPoint x: 271, startPoint y: 212, endPoint x: 287, endPoint y: 165, distance: 49.4
click at [287, 165] on div "Limpar filtros Janela de atendimento Grade de atendimento Capacidade Transporta…" at bounding box center [394, 169] width 788 height 339
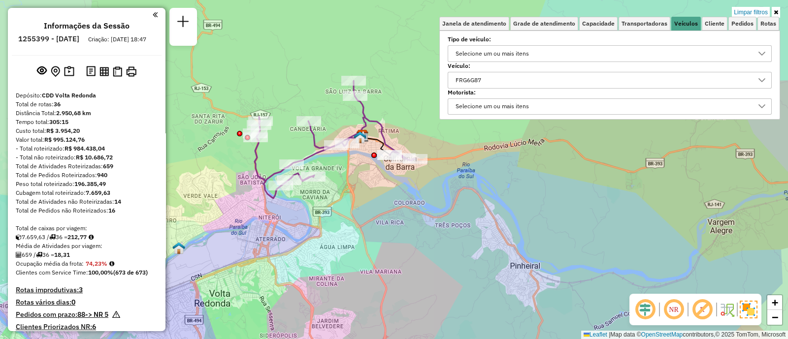
scroll to position [5, 33]
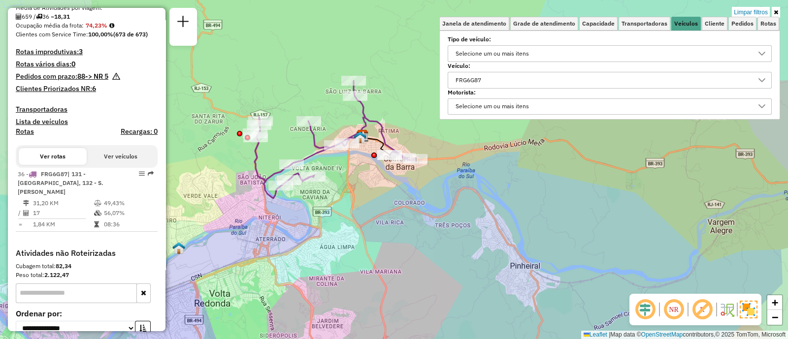
click at [777, 10] on icon at bounding box center [775, 12] width 4 height 6
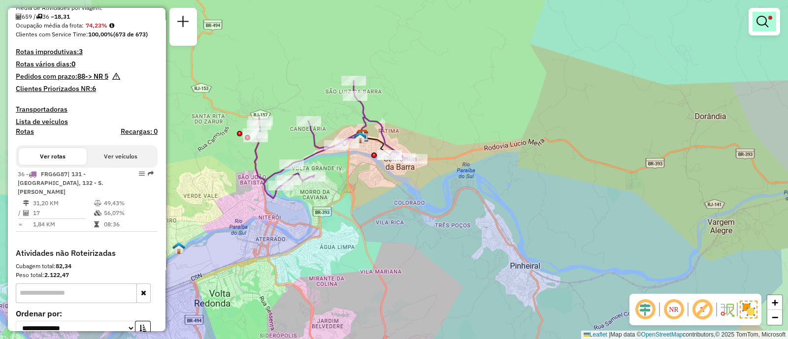
click at [767, 24] on em at bounding box center [762, 22] width 12 height 12
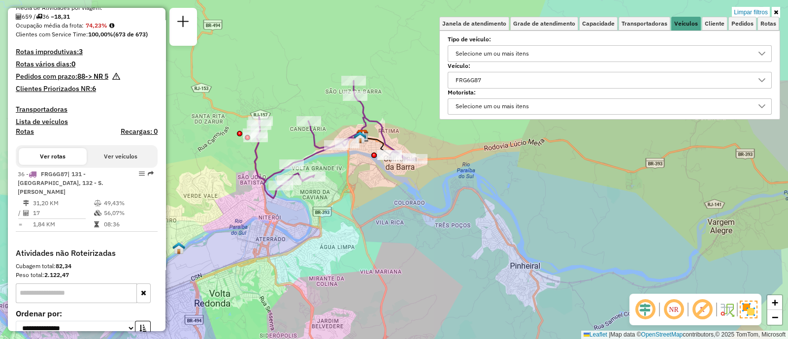
click at [518, 82] on div "FRG6G87" at bounding box center [602, 80] width 300 height 16
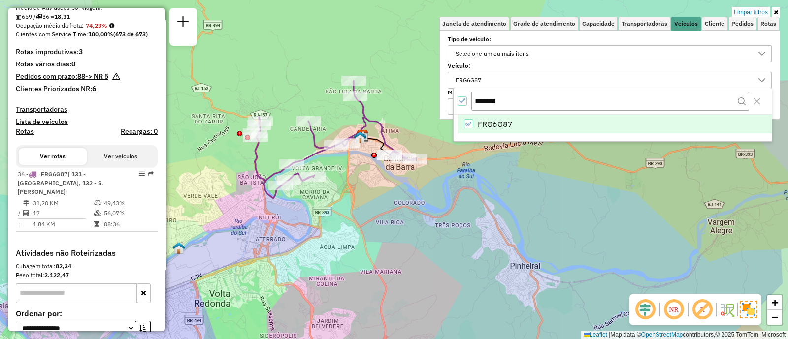
click at [464, 103] on icon "All items selected" at bounding box center [461, 100] width 7 height 7
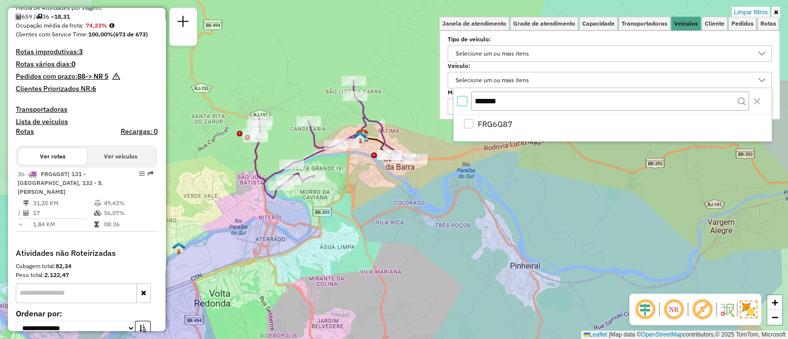
scroll to position [5, 3]
click at [528, 101] on input "*******" at bounding box center [610, 101] width 278 height 19
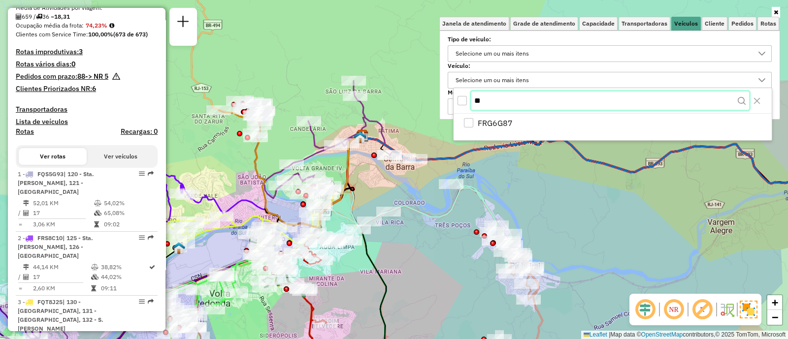
type input "*"
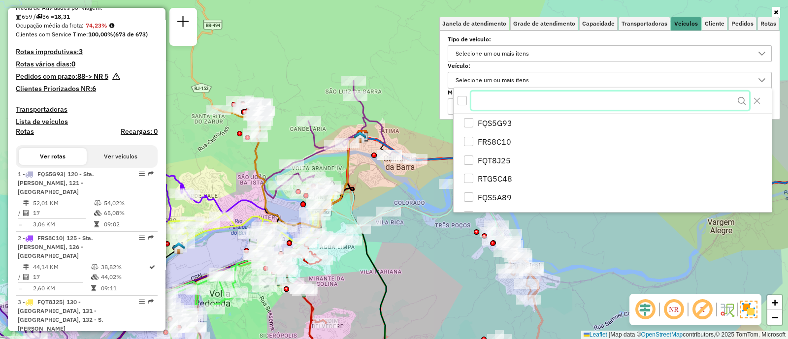
paste input "*******"
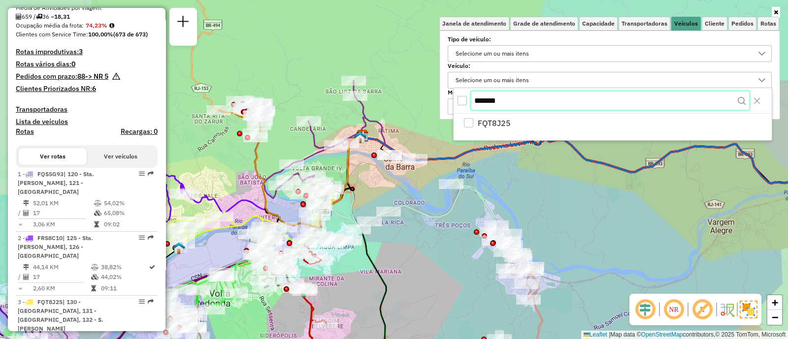
type input "*******"
click at [464, 100] on div "All items unselected" at bounding box center [461, 101] width 9 height 9
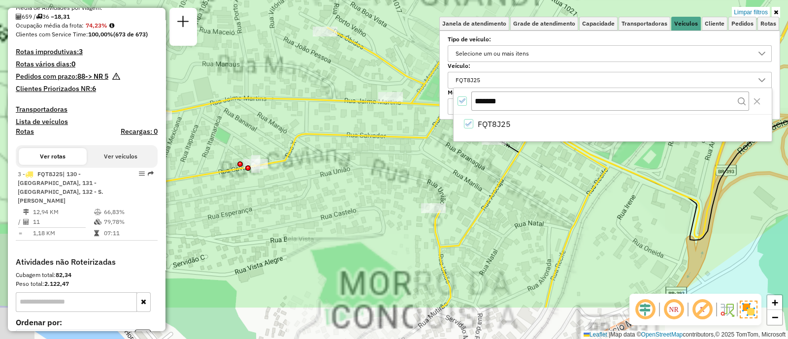
drag, startPoint x: 346, startPoint y: 200, endPoint x: 417, endPoint y: 134, distance: 96.5
click at [417, 134] on icon at bounding box center [331, 168] width 551 height 280
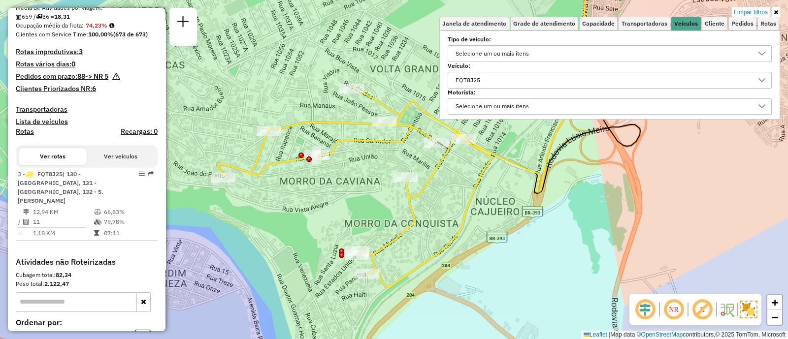
click at [777, 13] on icon at bounding box center [775, 12] width 4 height 6
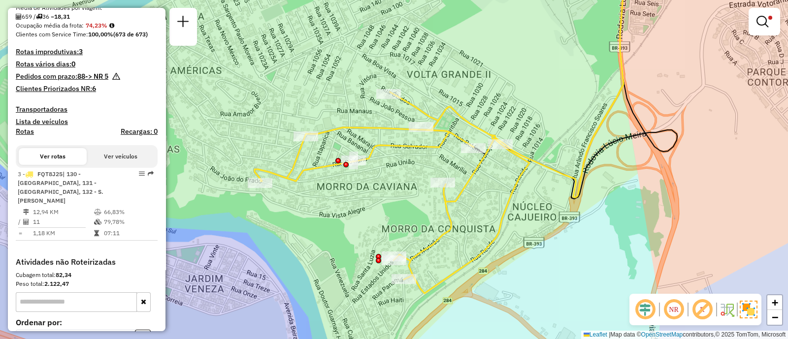
drag, startPoint x: 250, startPoint y: 200, endPoint x: 287, endPoint y: 206, distance: 37.3
click at [287, 206] on div "Limpar filtros Janela de atendimento Grade de atendimento Capacidade Transporta…" at bounding box center [394, 169] width 788 height 339
